Goal: Find specific page/section: Find specific page/section

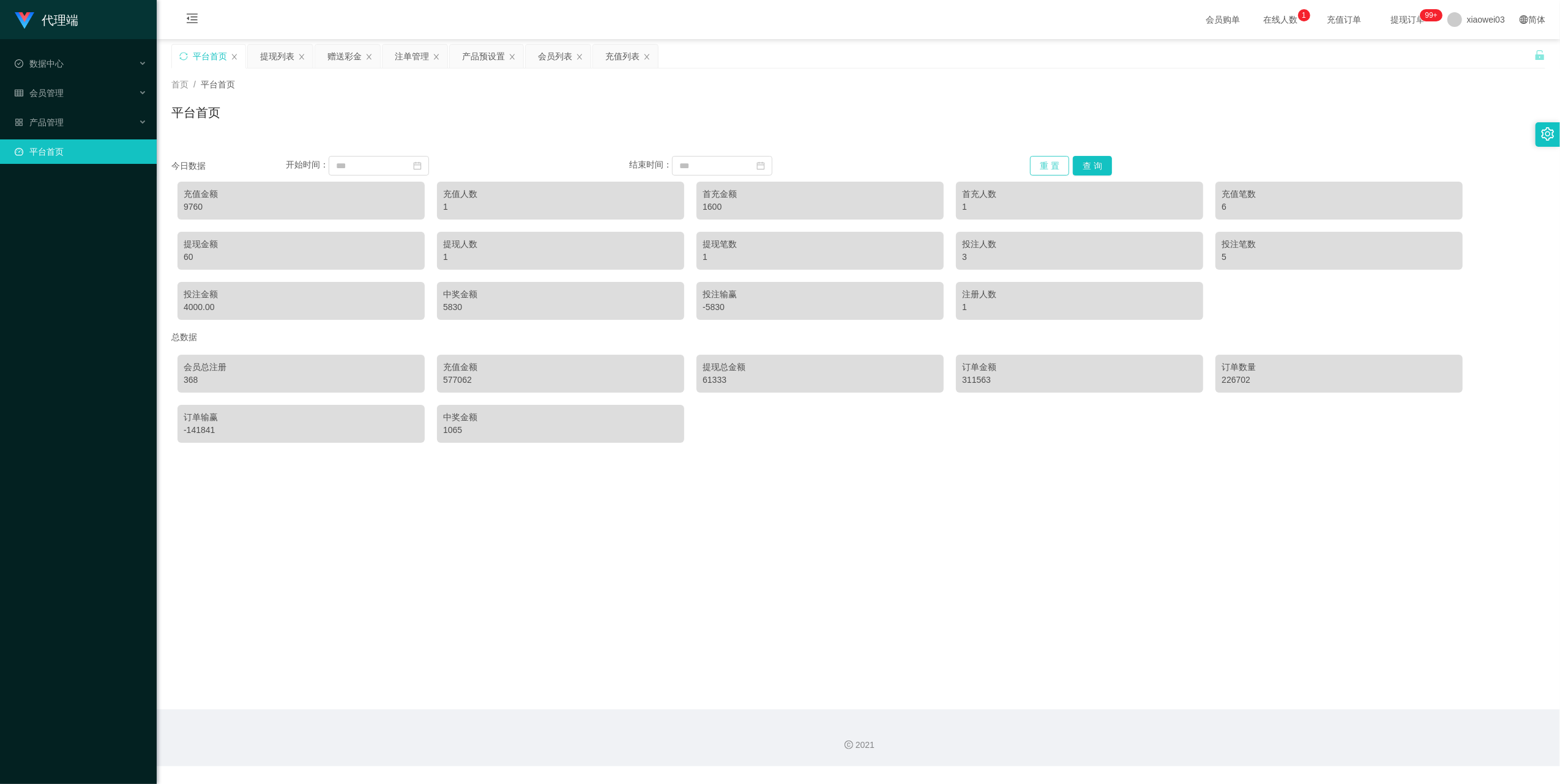
click at [1032, 160] on button "重 置" at bounding box center [1049, 166] width 39 height 20
click at [479, 57] on div "产品预设置" at bounding box center [483, 56] width 43 height 23
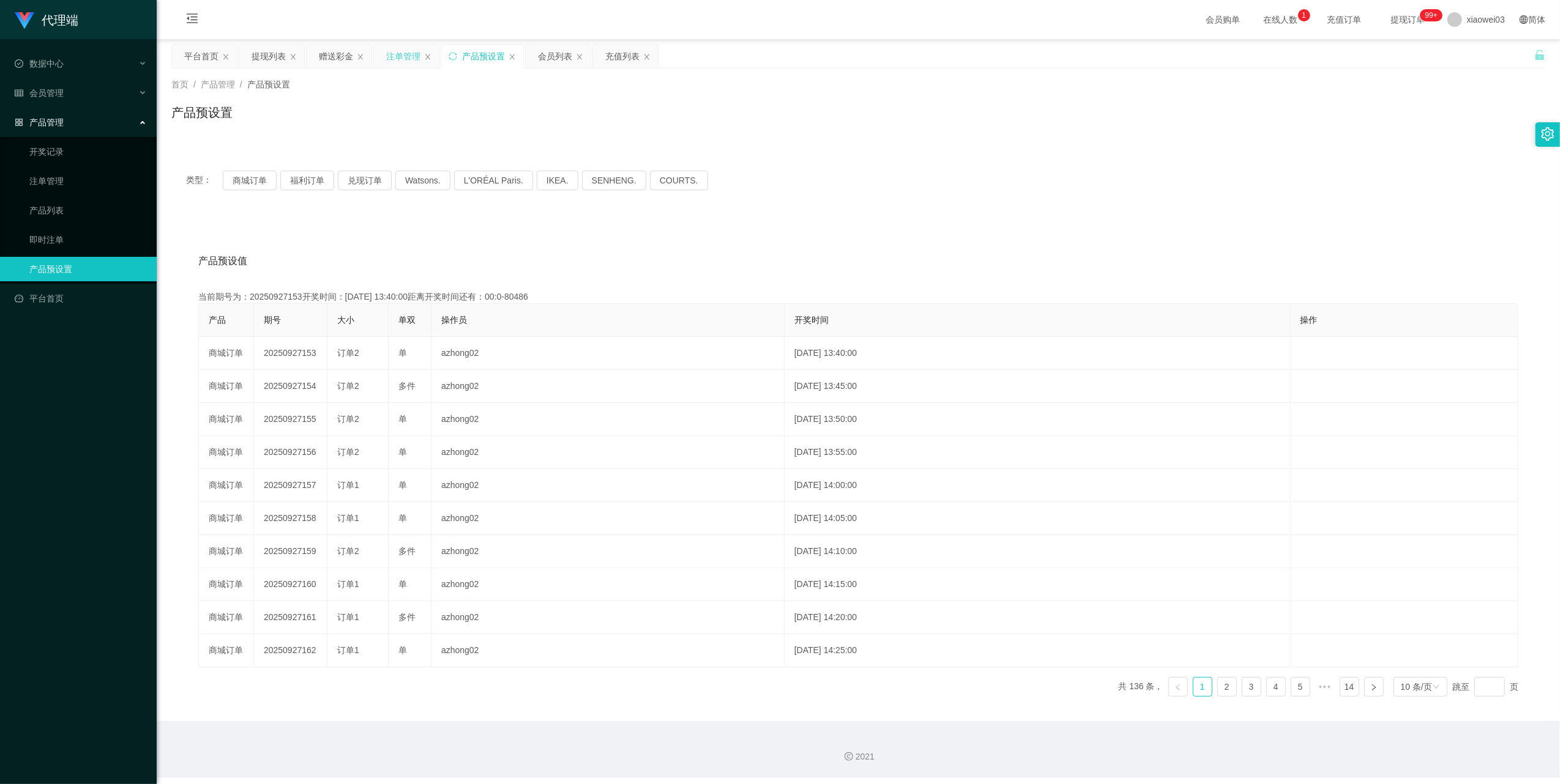
click at [400, 55] on div "注单管理" at bounding box center [403, 56] width 34 height 23
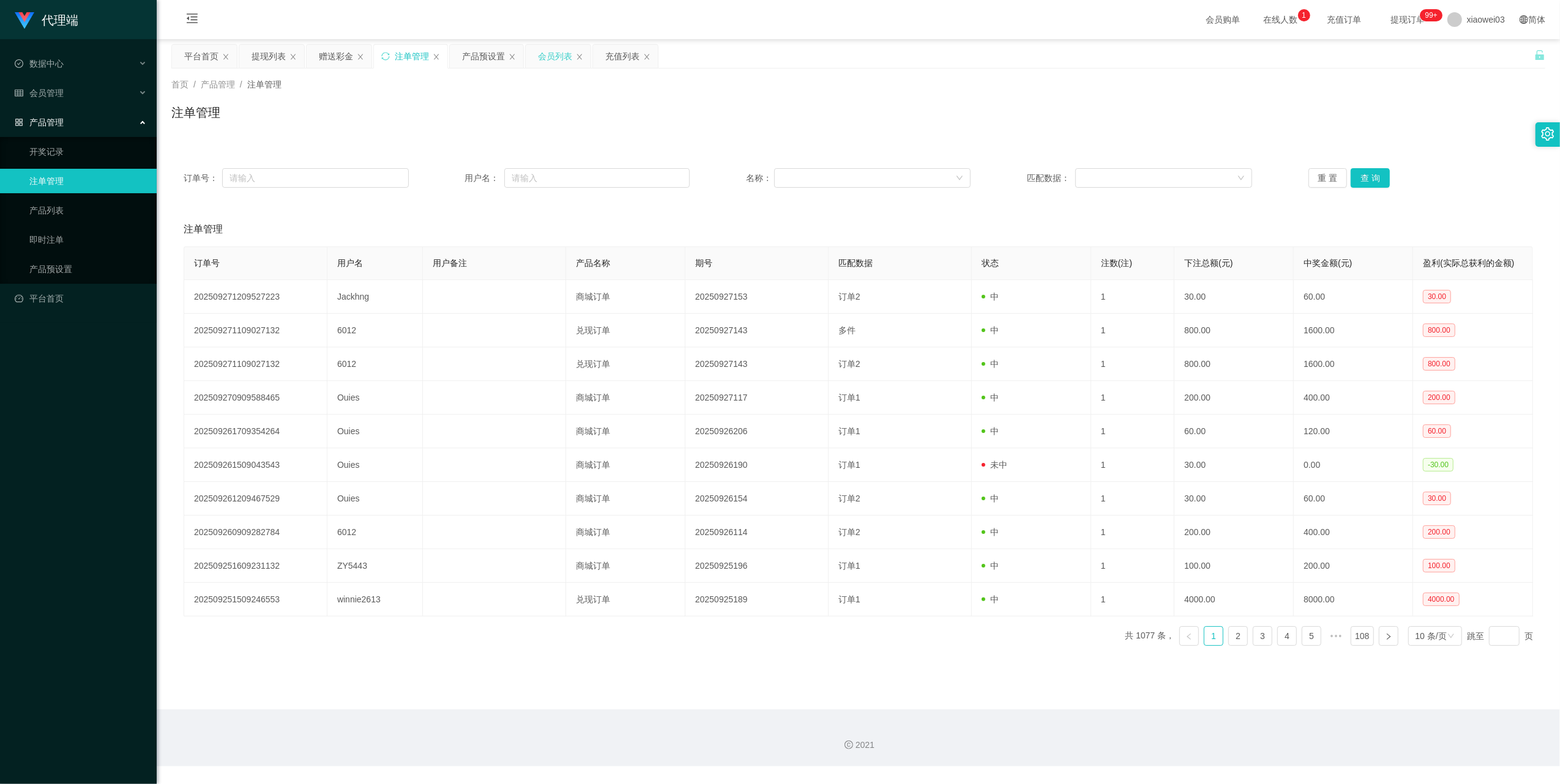
click at [554, 63] on div "会员列表" at bounding box center [555, 56] width 34 height 23
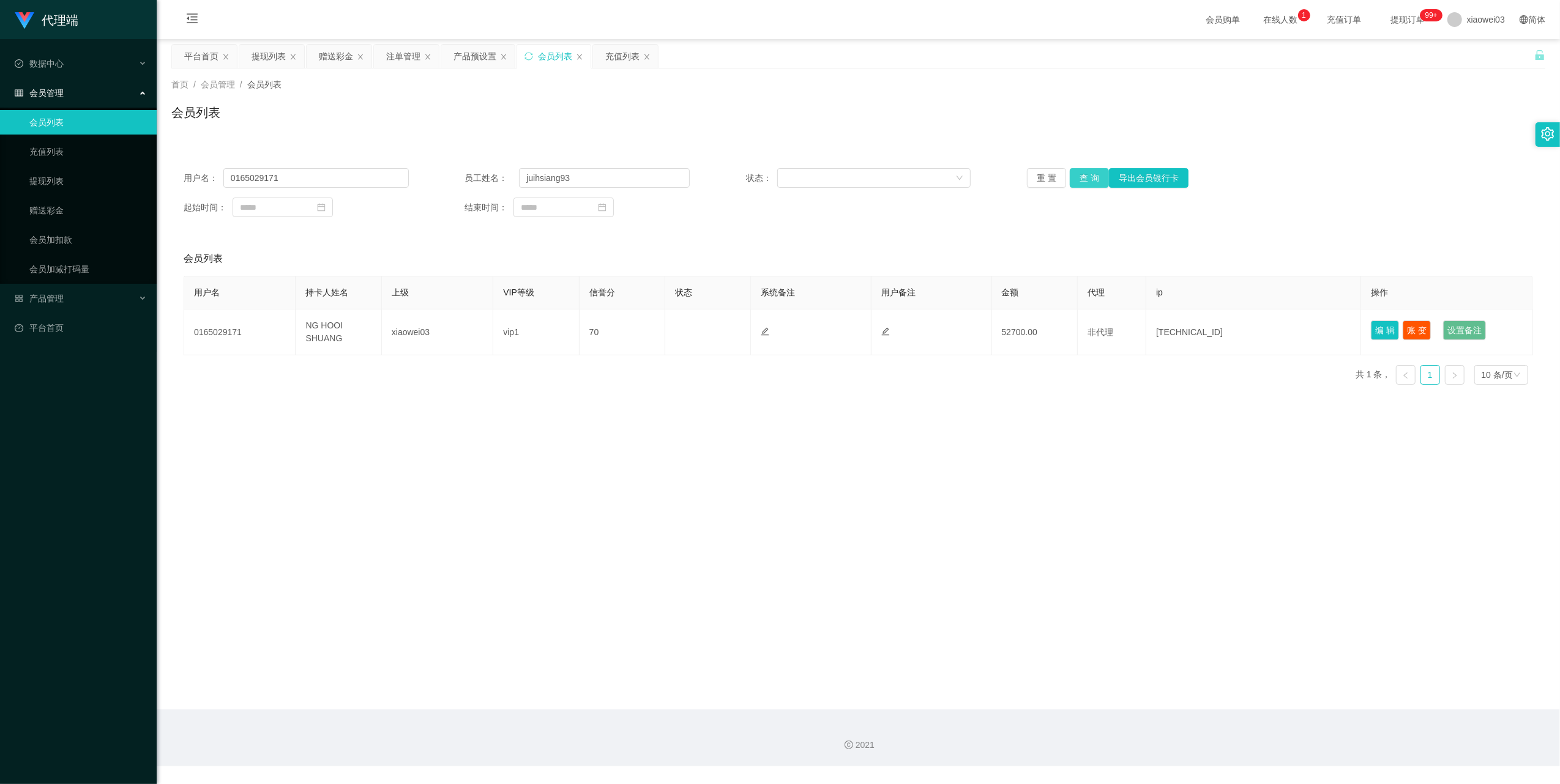
click at [1077, 183] on button "查 询" at bounding box center [1088, 178] width 39 height 20
click at [1027, 172] on button "重 置" at bounding box center [1046, 178] width 39 height 20
